Goal: Transaction & Acquisition: Purchase product/service

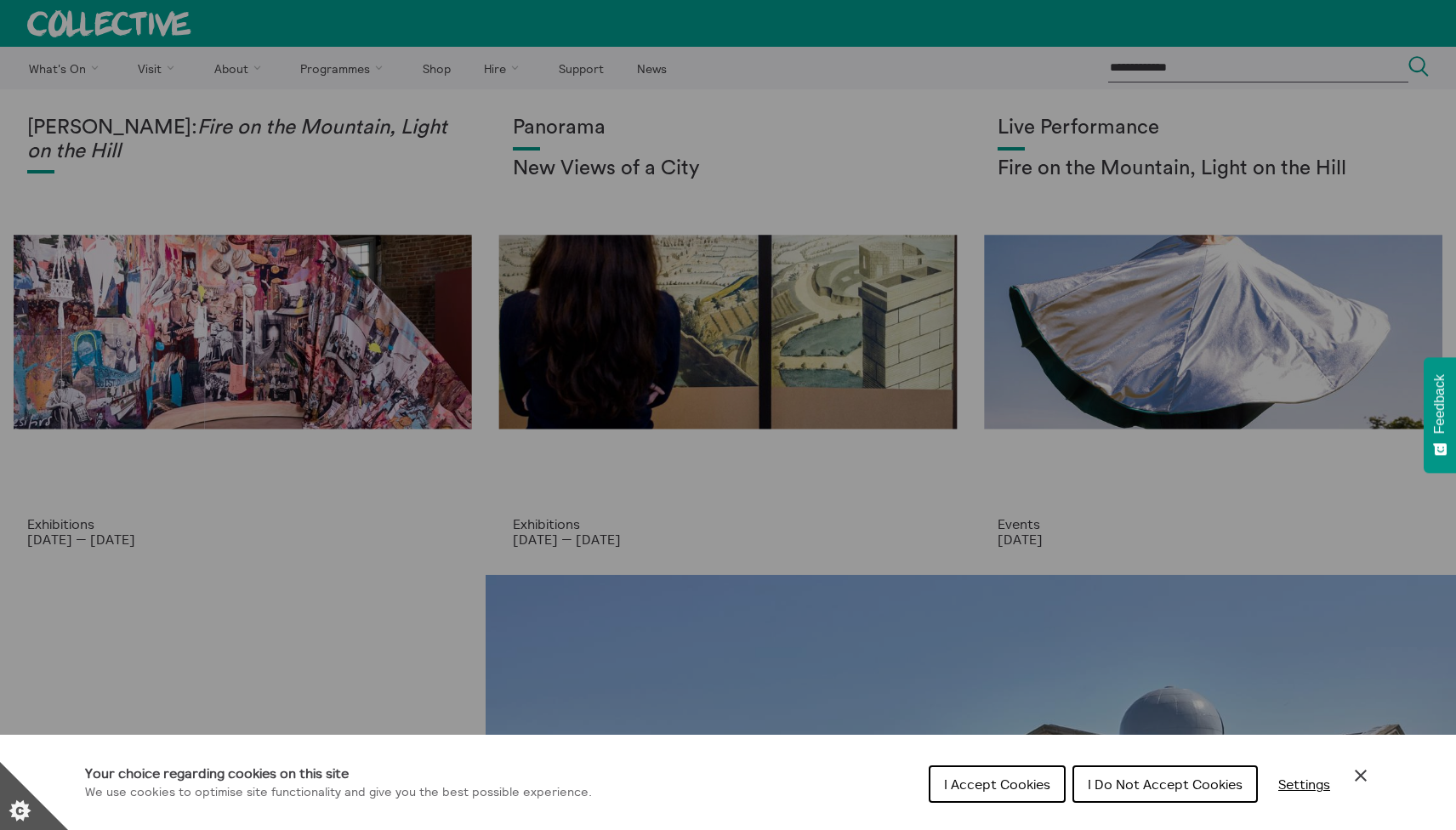
click at [1011, 790] on span "I Accept Cookies" at bounding box center [997, 784] width 106 height 17
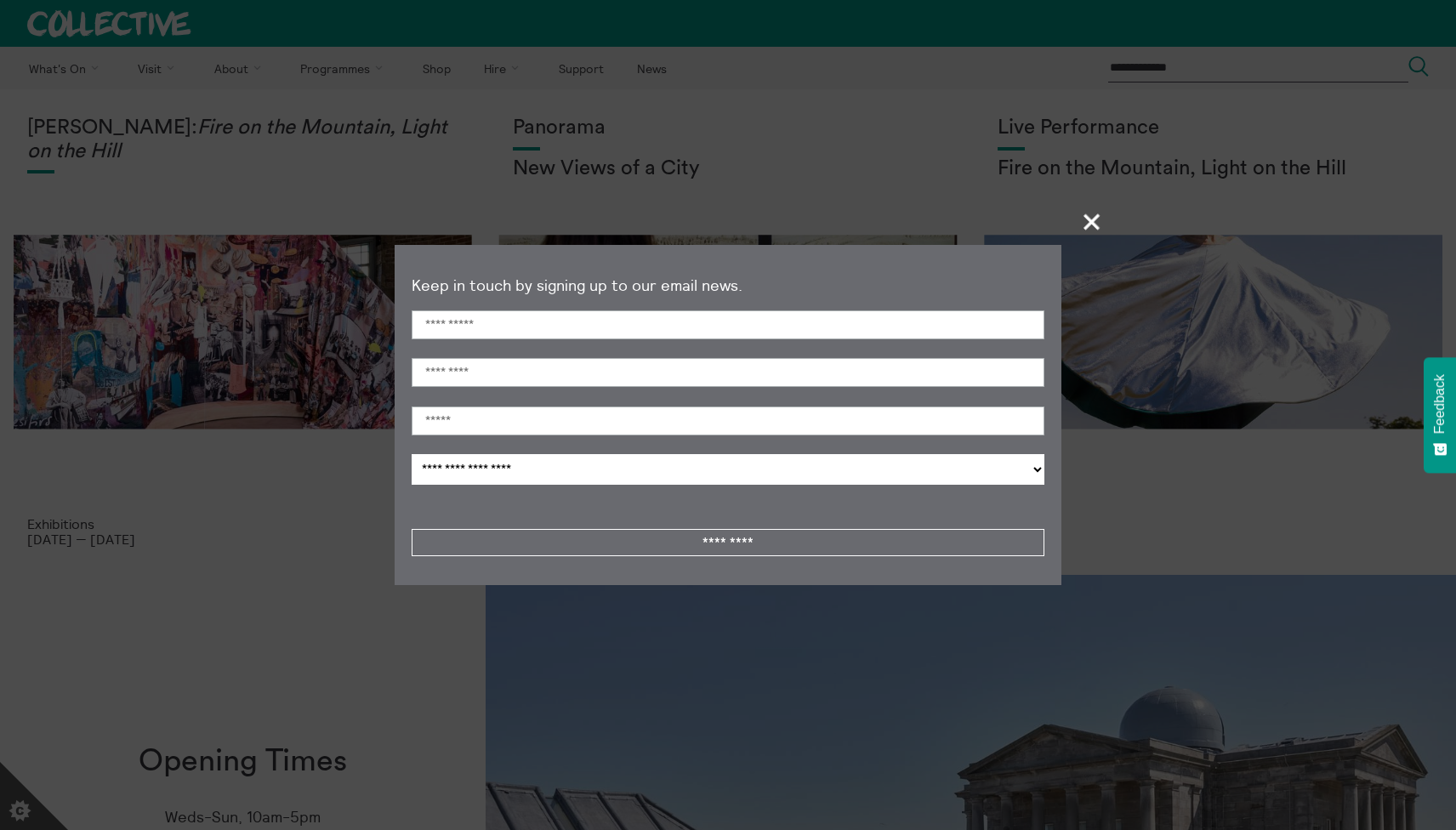
click at [1094, 220] on span "+" at bounding box center [1092, 221] width 50 height 50
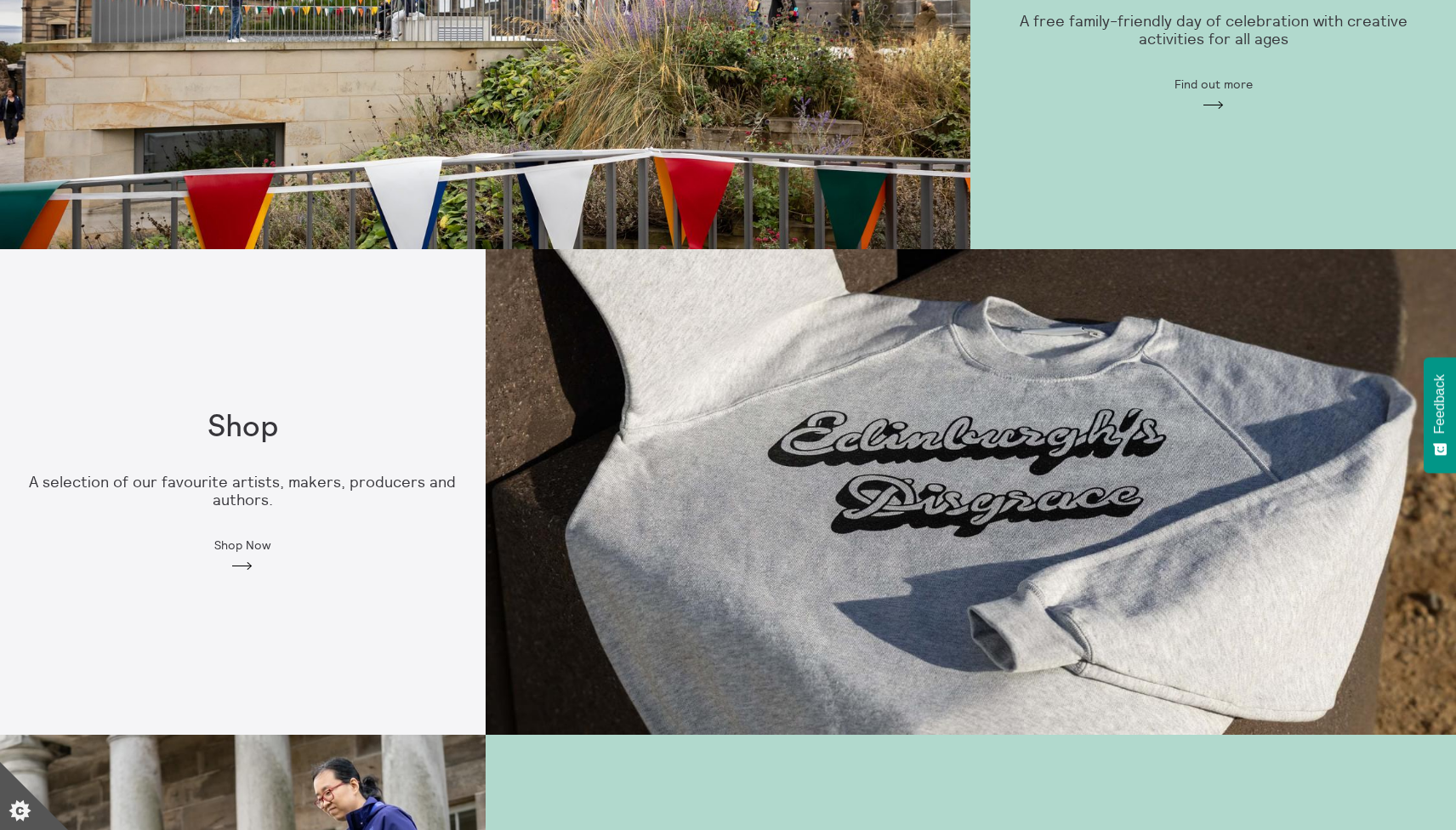
scroll to position [1294, 0]
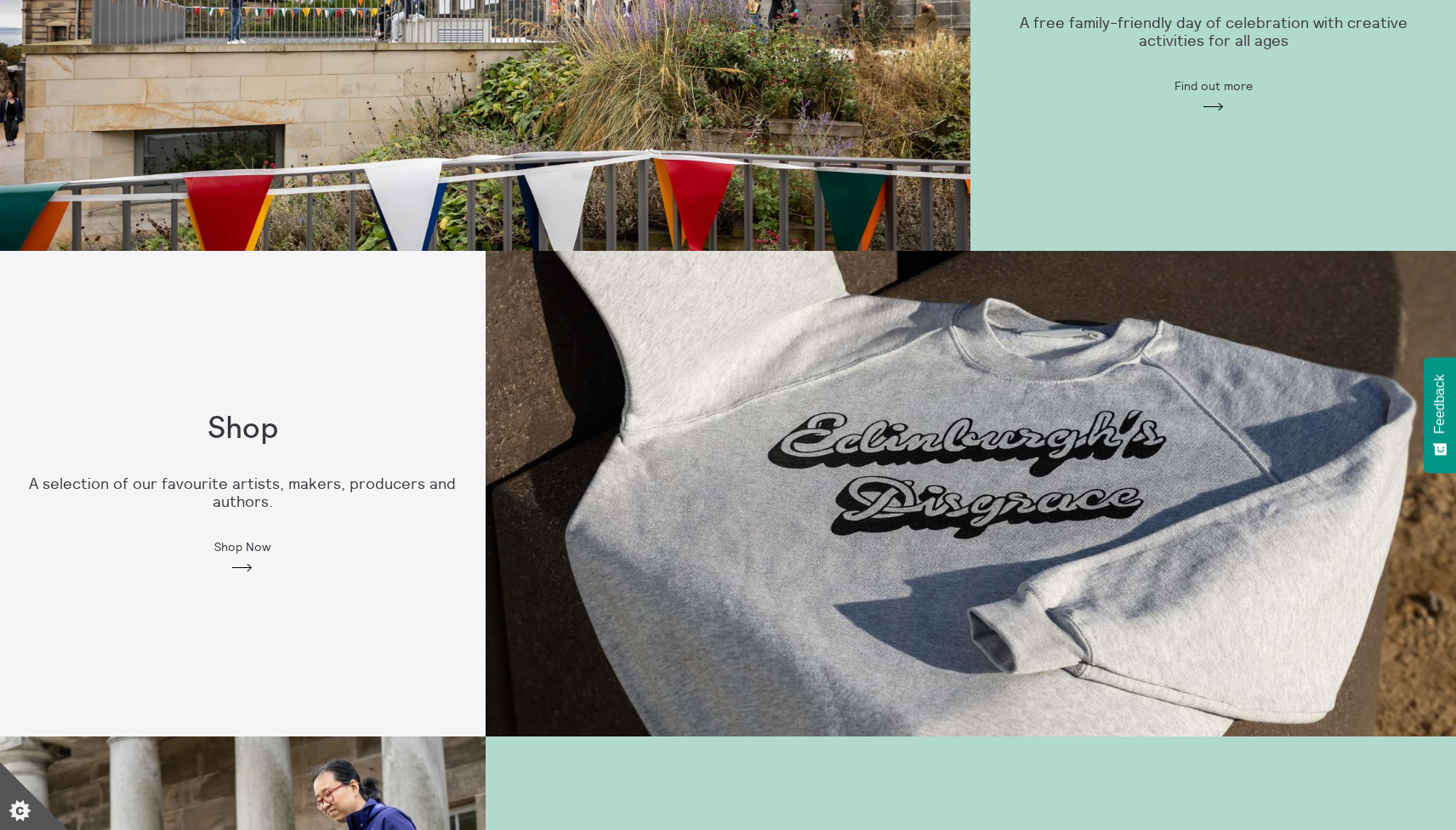
click at [244, 545] on span "Shop Now" at bounding box center [242, 546] width 56 height 13
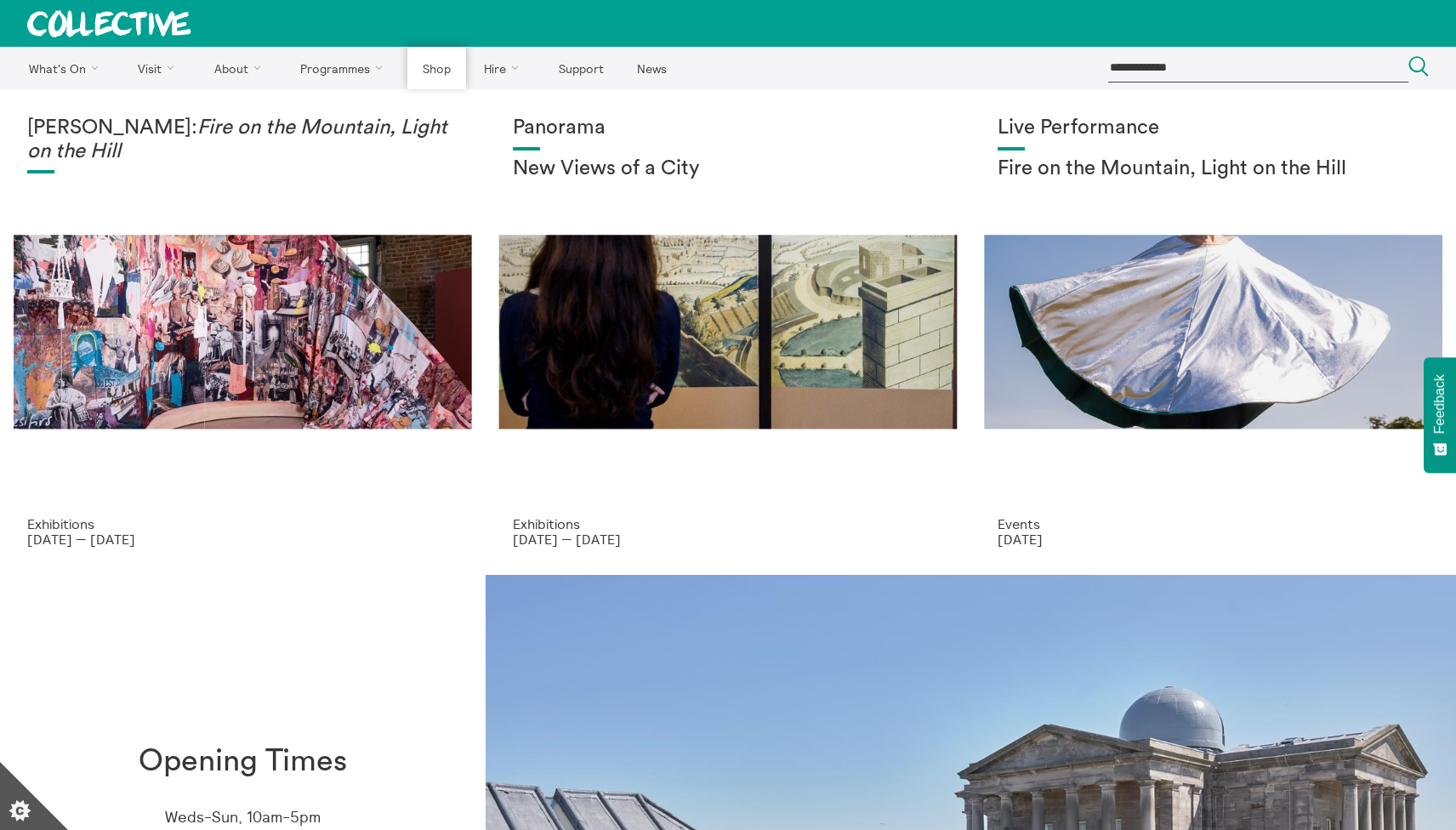
click at [438, 62] on link "Shop" at bounding box center [435, 67] width 58 height 43
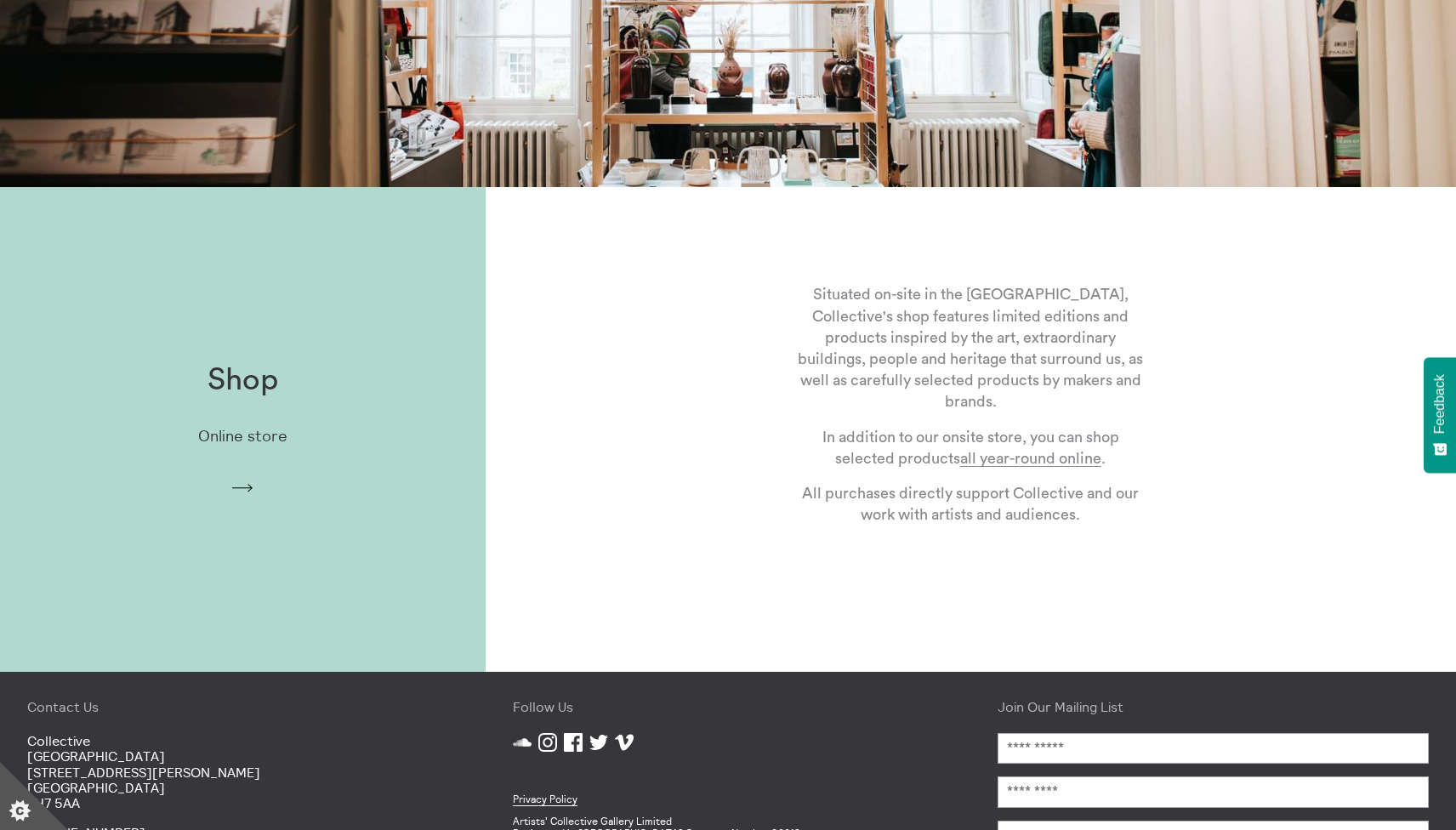
scroll to position [390, 0]
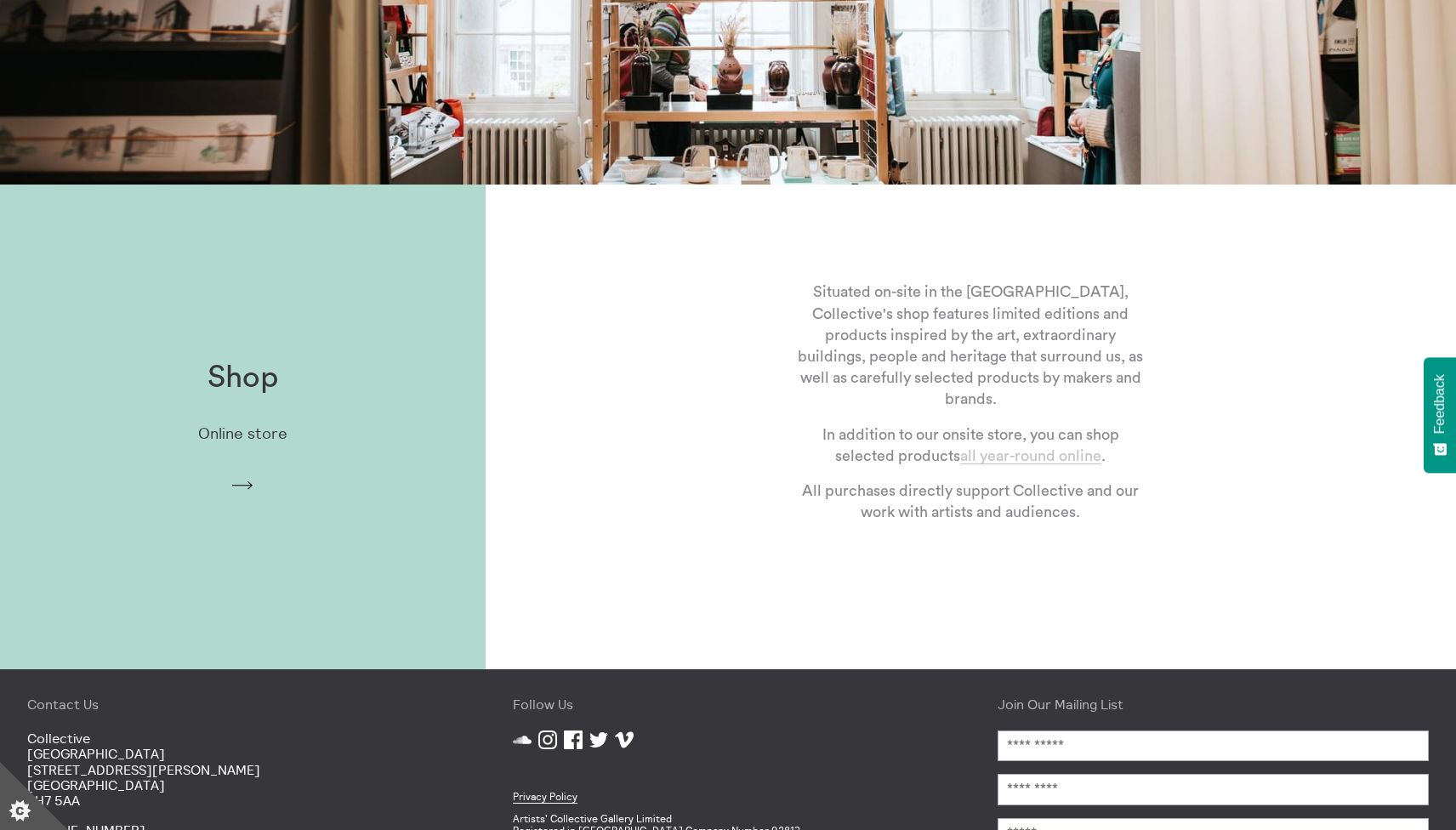
click at [1037, 456] on link "all year-round online" at bounding box center [1030, 455] width 141 height 16
